Goal: Information Seeking & Learning: Learn about a topic

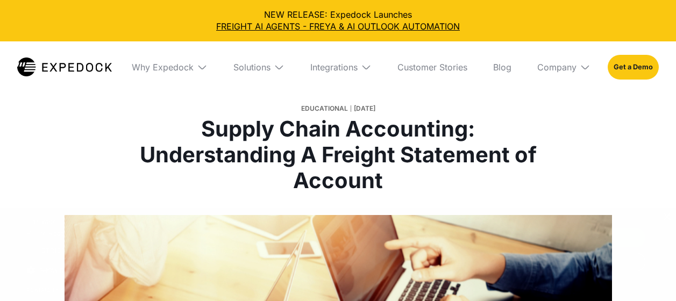
select select
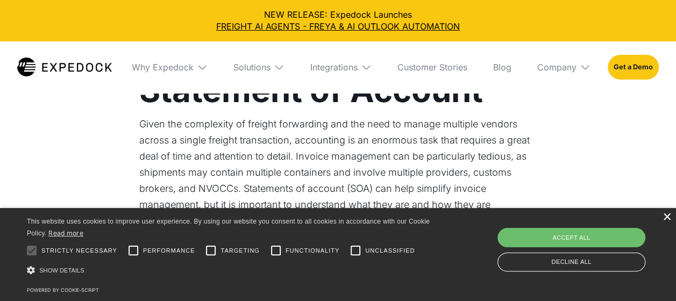
click at [665, 218] on div "×" at bounding box center [666, 217] width 8 height 8
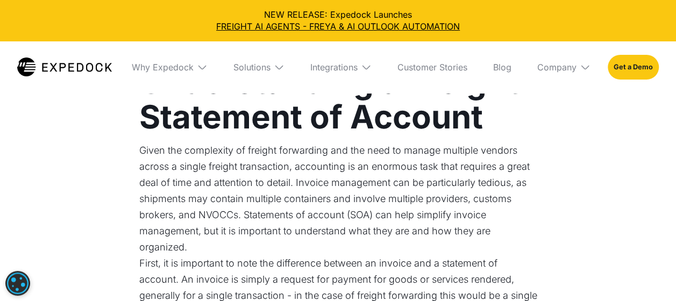
scroll to position [1427, 0]
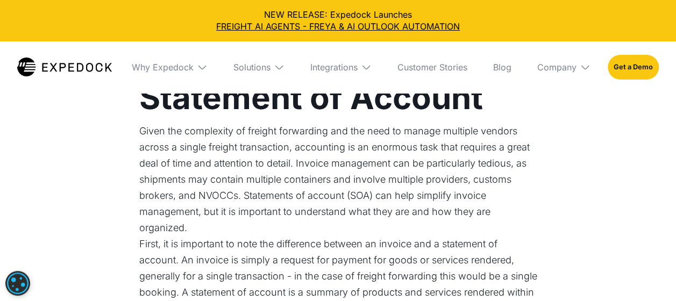
click at [242, 192] on p "Given the complexity of freight forwarding and the need to manage multiple vend…" at bounding box center [338, 179] width 398 height 113
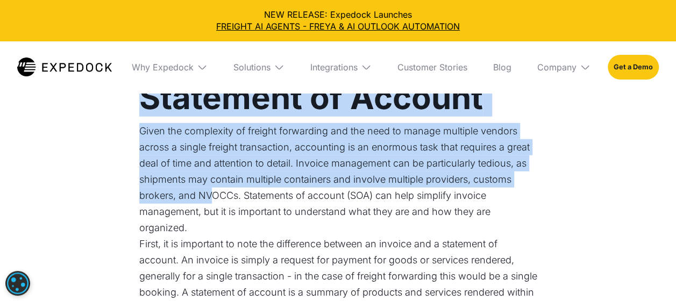
drag, startPoint x: 140, startPoint y: 118, endPoint x: 213, endPoint y: 225, distance: 129.5
drag, startPoint x: 213, startPoint y: 225, endPoint x: 139, endPoint y: 155, distance: 101.5
click at [139, 155] on p "Given the complexity of freight forwarding and the need to manage multiple vend…" at bounding box center [338, 179] width 398 height 113
click at [345, 196] on p "Given the complexity of freight forwarding and the need to manage multiple vend…" at bounding box center [338, 179] width 398 height 113
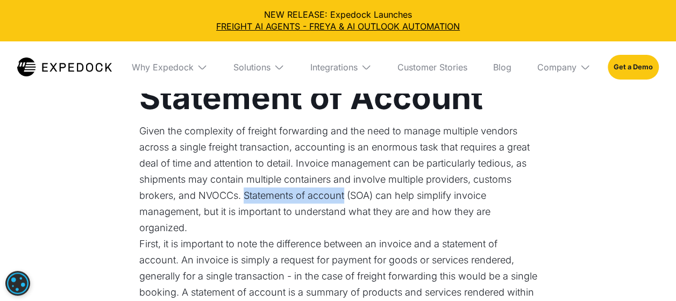
drag, startPoint x: 345, startPoint y: 196, endPoint x: 245, endPoint y: 195, distance: 100.0
click at [245, 195] on p "Given the complexity of freight forwarding and the need to manage multiple vend…" at bounding box center [338, 179] width 398 height 113
copy p "Statements of account"
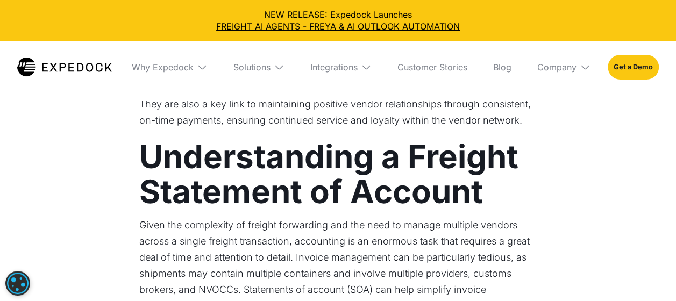
scroll to position [1332, 0]
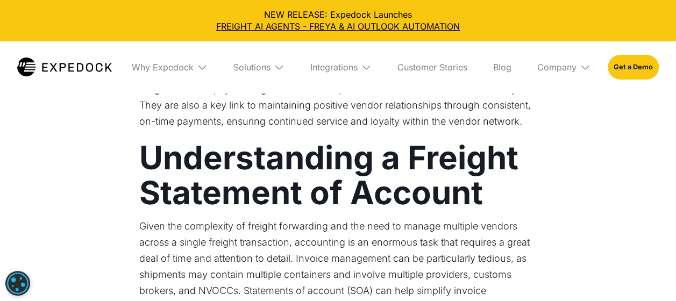
drag, startPoint x: 219, startPoint y: 244, endPoint x: 146, endPoint y: 156, distance: 113.7
